Goal: Information Seeking & Learning: Check status

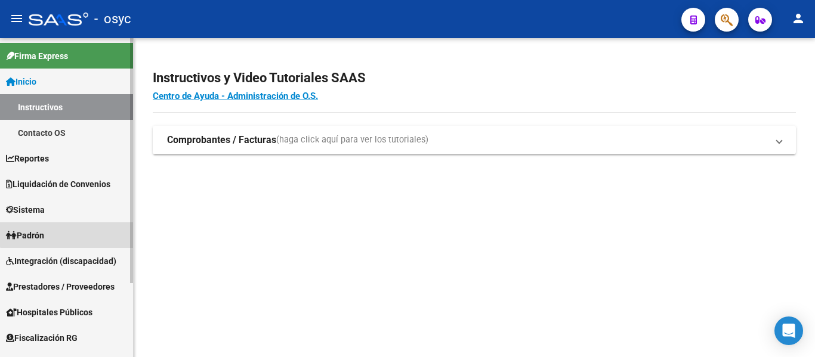
click at [90, 227] on link "Padrón" at bounding box center [66, 236] width 133 height 26
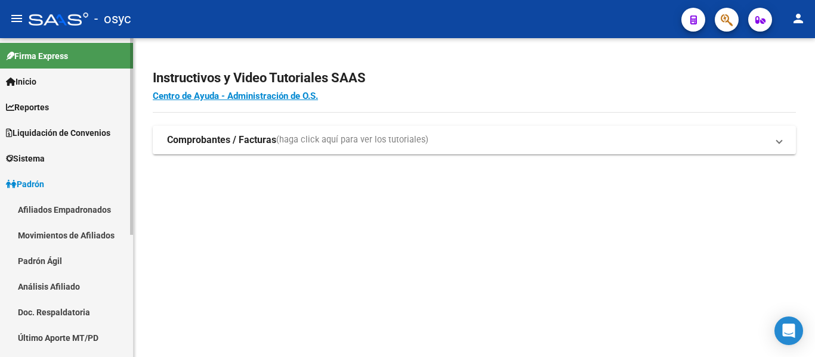
scroll to position [60, 0]
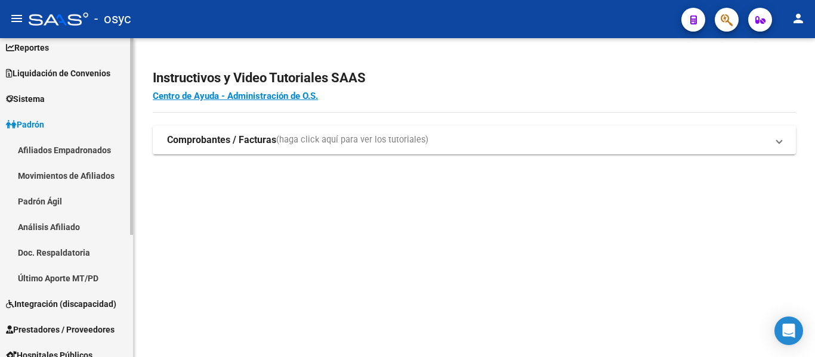
click at [85, 199] on link "Padrón Ágil" at bounding box center [66, 202] width 133 height 26
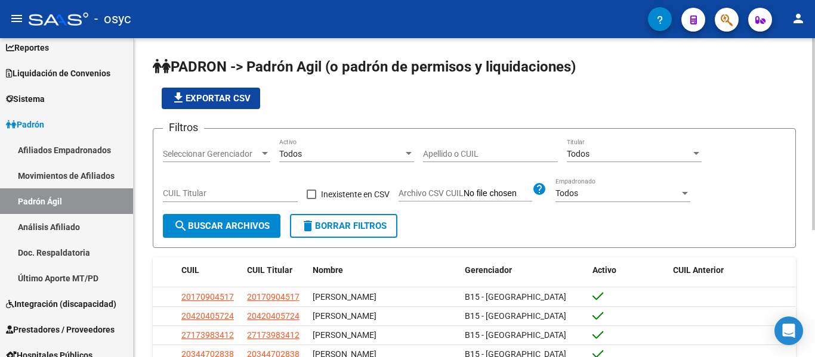
click at [457, 152] on input "Apellido o CUIL" at bounding box center [490, 154] width 135 height 10
paste input "34.897.178"
click at [240, 230] on span "search Buscar Archivos" at bounding box center [222, 226] width 96 height 11
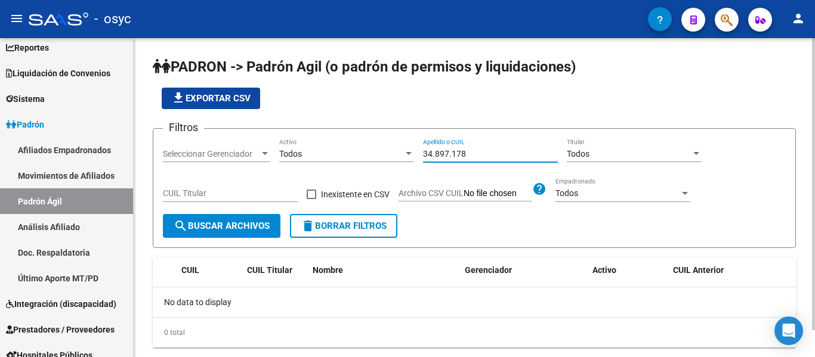
click at [455, 153] on input "34.897.178" at bounding box center [490, 154] width 135 height 10
click at [453, 153] on input "34.897.178" at bounding box center [490, 154] width 135 height 10
click at [434, 152] on input "34.897178" at bounding box center [490, 154] width 135 height 10
type input "34897178"
click at [454, 164] on div "34897178 Apellido o CUIL" at bounding box center [490, 155] width 135 height 34
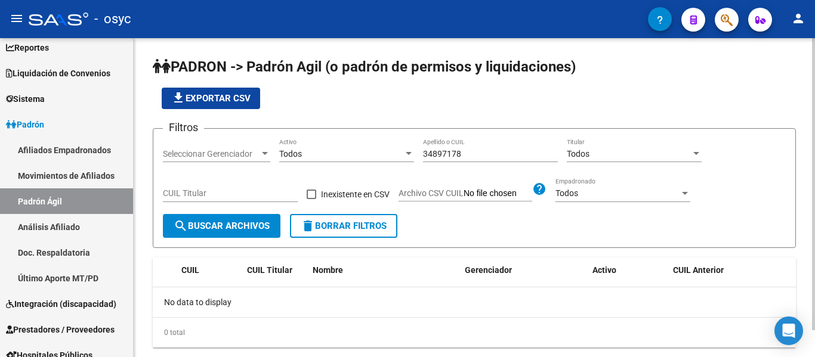
click at [445, 156] on input "34897178" at bounding box center [490, 154] width 135 height 10
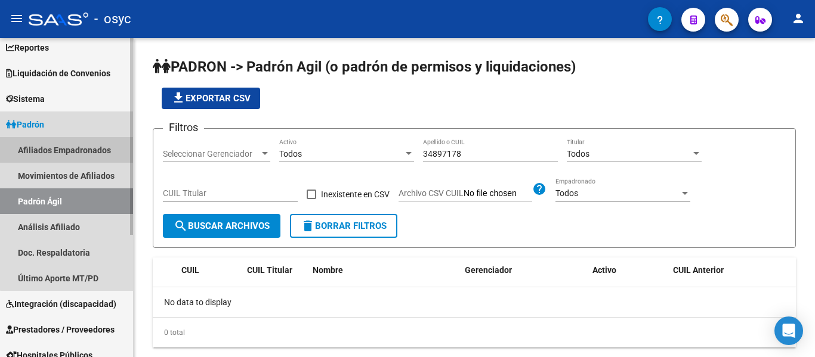
click at [67, 149] on link "Afiliados Empadronados" at bounding box center [66, 150] width 133 height 26
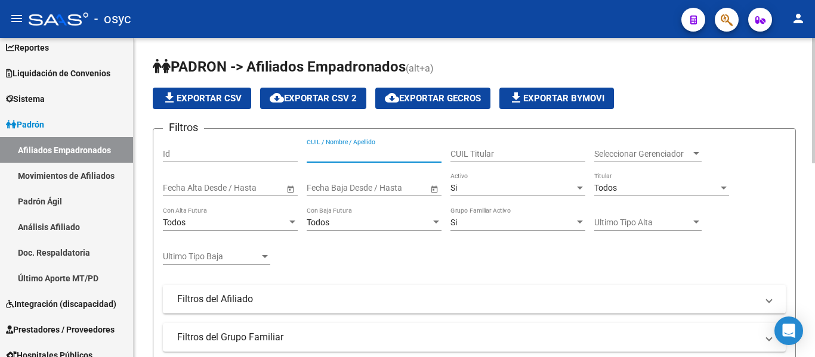
click at [340, 156] on input "CUIL / Nombre / Apellido" at bounding box center [374, 154] width 135 height 10
paste input "34897178"
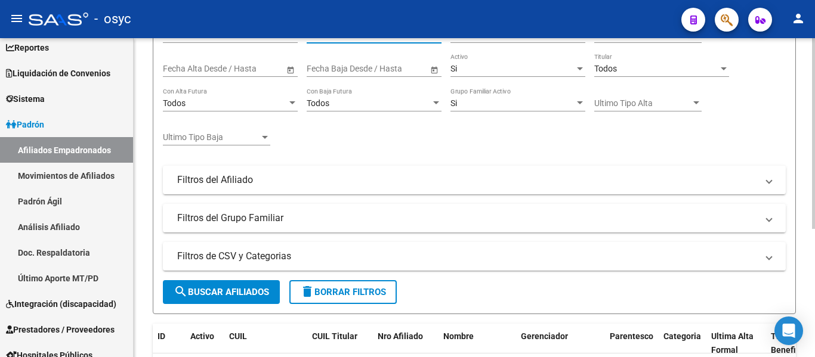
scroll to position [214, 0]
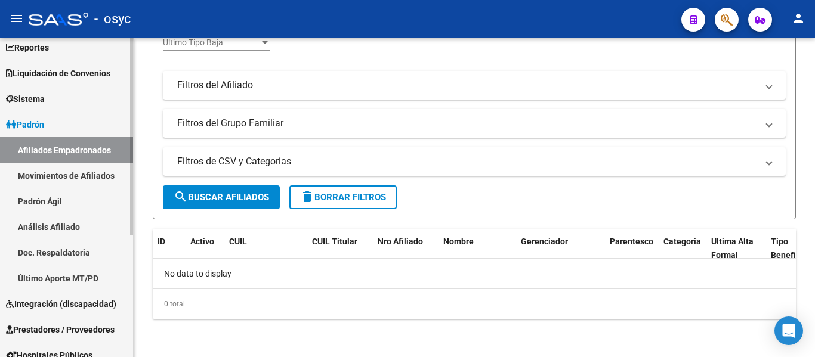
type input "34897178"
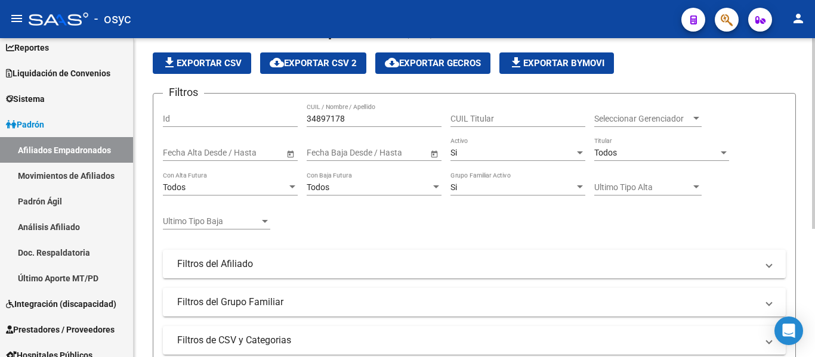
scroll to position [0, 0]
